Goal: Find specific page/section: Find specific page/section

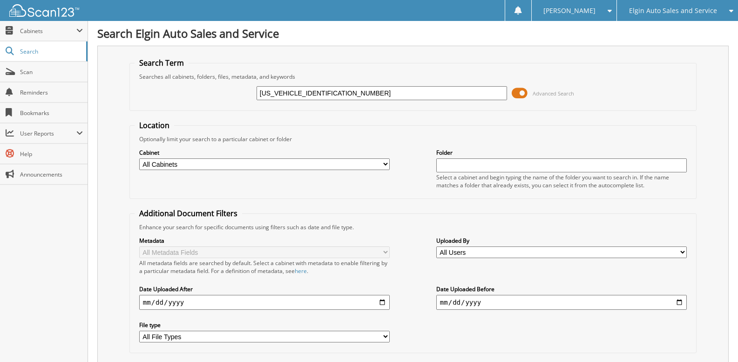
type input "[US_VEHICLE_IDENTIFICATION_NUMBER]"
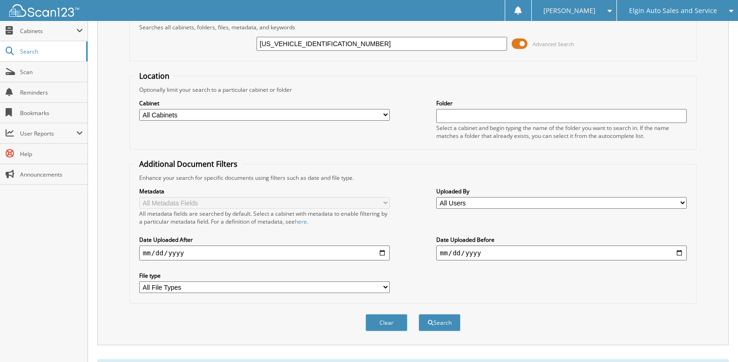
scroll to position [94, 0]
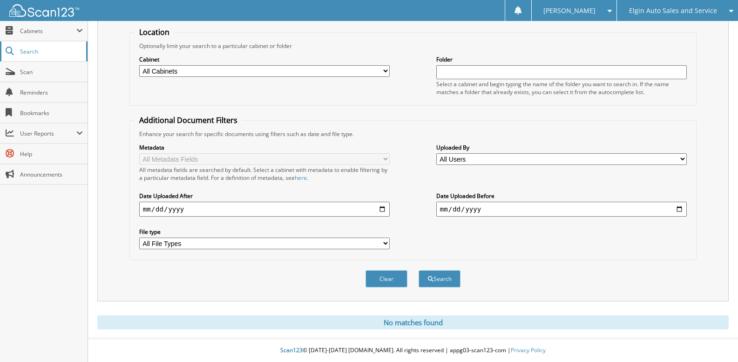
click at [46, 59] on link "Search" at bounding box center [44, 51] width 88 height 20
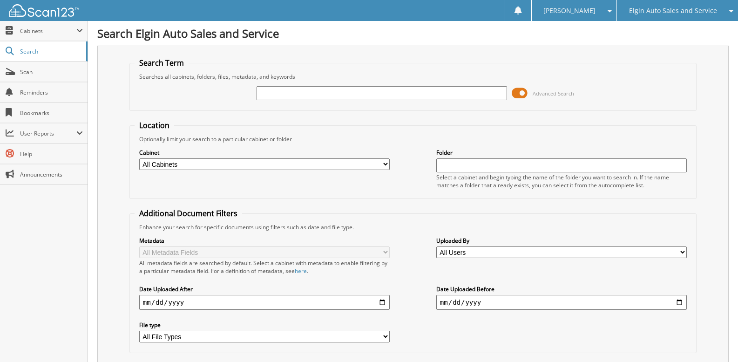
click at [680, 13] on span "Elgin Auto Sales and Service" at bounding box center [673, 11] width 88 height 6
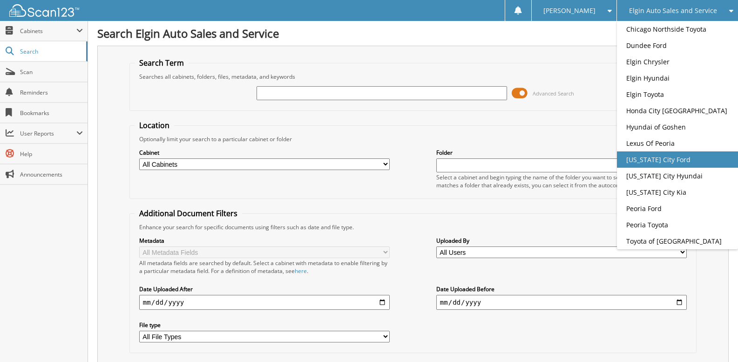
click at [696, 164] on link "[US_STATE] City Ford" at bounding box center [677, 159] width 121 height 16
